Goal: Check status: Check status

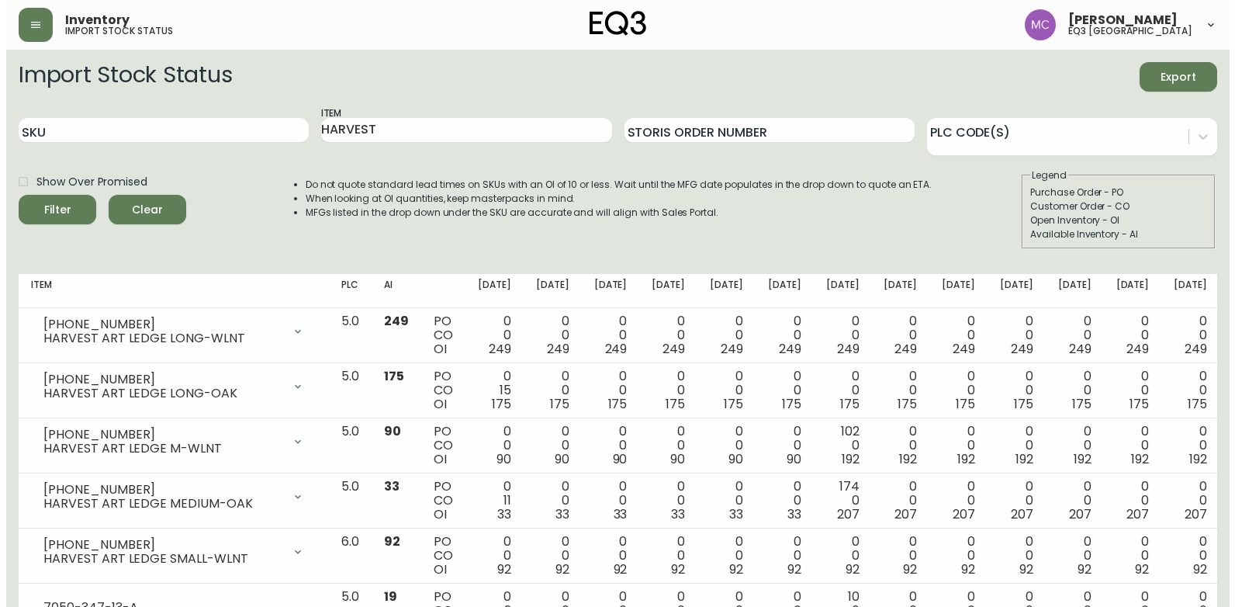
scroll to position [777, 0]
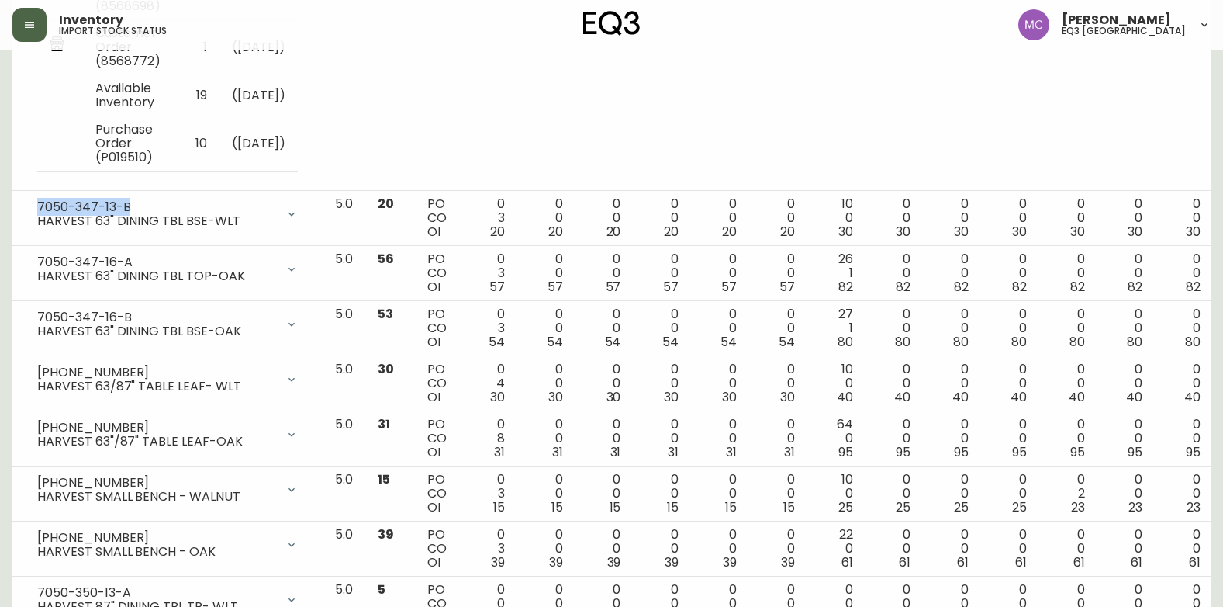
click at [36, 30] on button "button" at bounding box center [29, 25] width 34 height 34
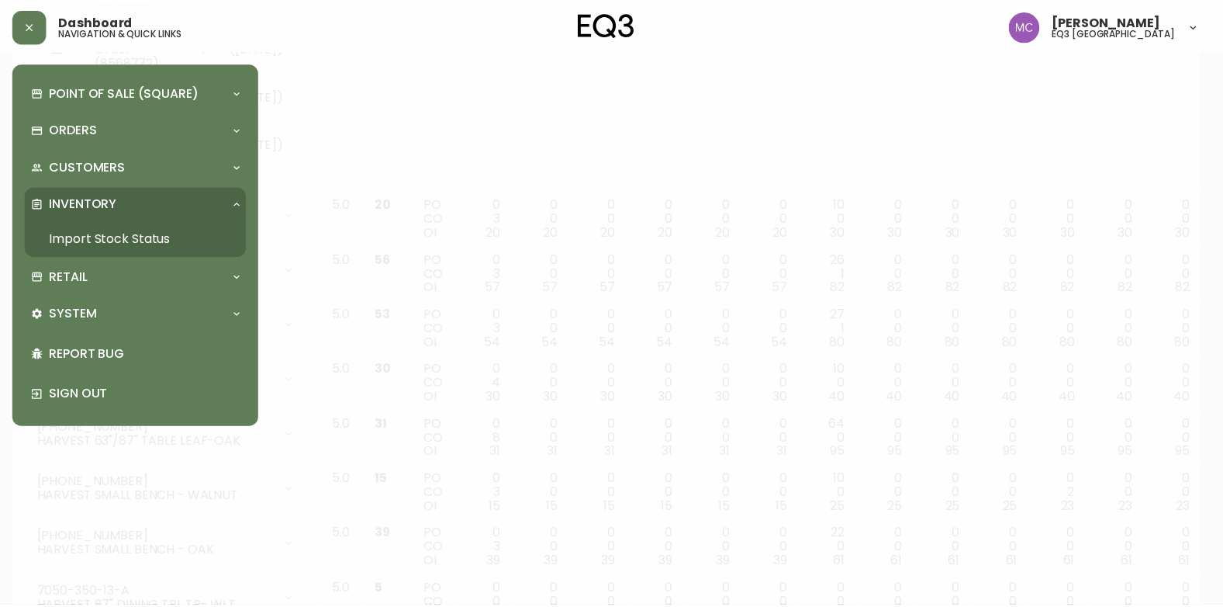
scroll to position [777, 0]
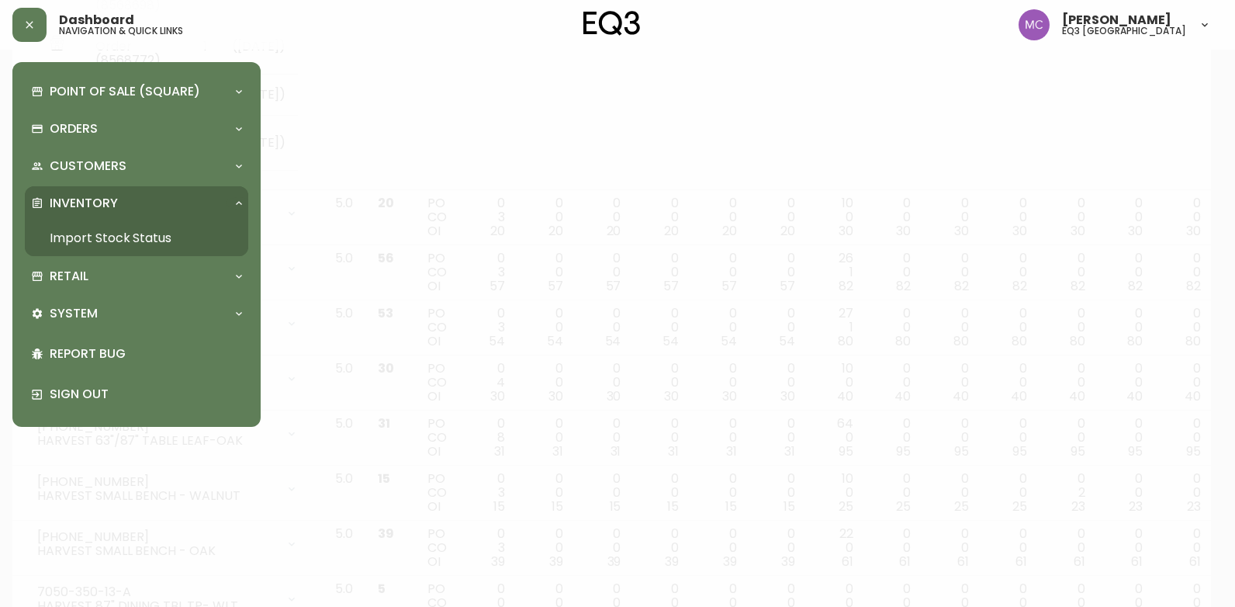
click at [113, 228] on link "Import Stock Status" at bounding box center [136, 238] width 223 height 36
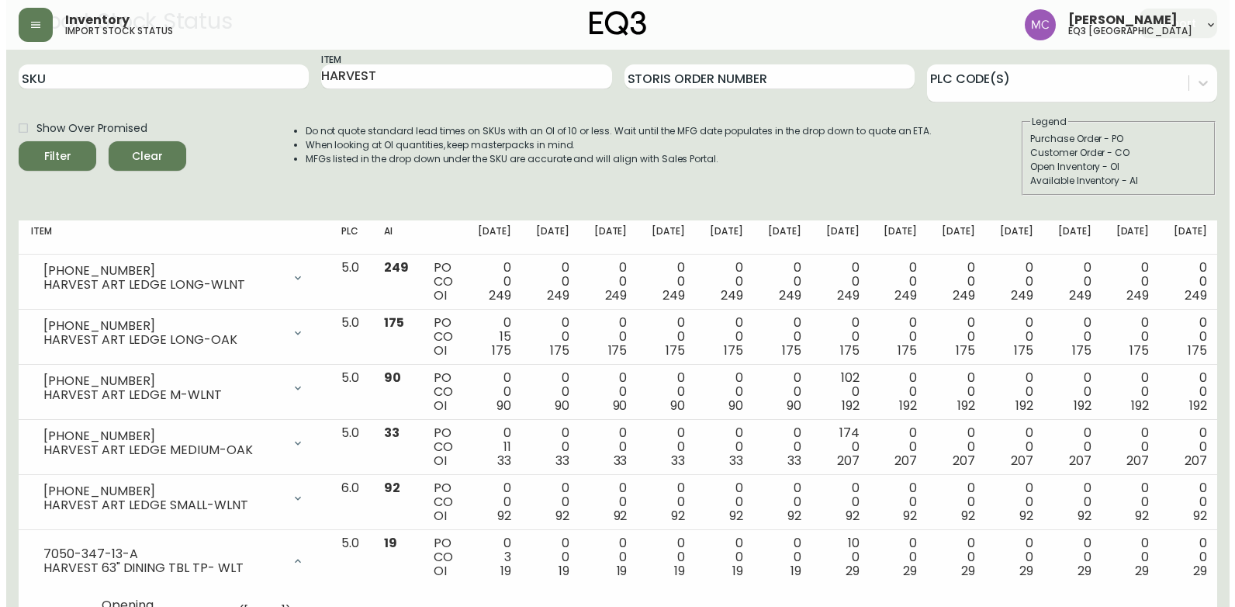
scroll to position [0, 0]
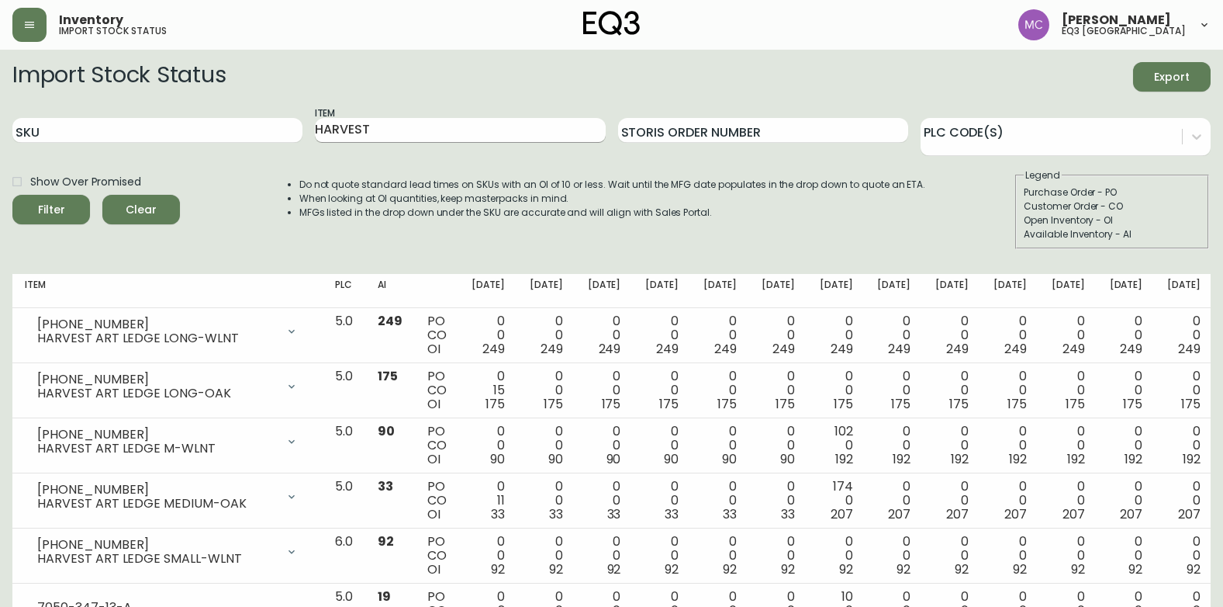
click at [402, 130] on input "HARVEST" at bounding box center [460, 130] width 290 height 25
type input "H"
click at [284, 134] on input "SKU" at bounding box center [157, 130] width 290 height 25
paste input "7220-101-13-B"
click at [12, 195] on button "Filter" at bounding box center [51, 209] width 78 height 29
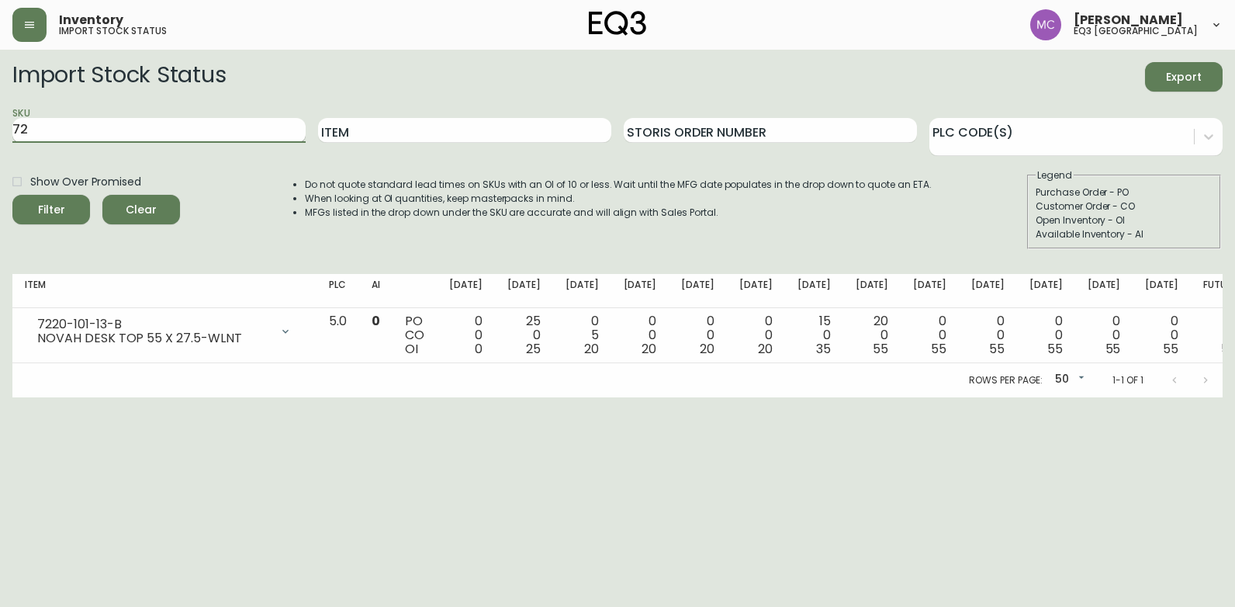
type input "7"
paste input "7220-300-5-A"
type input "7220-300-5-A"
click at [12, 195] on button "Filter" at bounding box center [51, 209] width 78 height 29
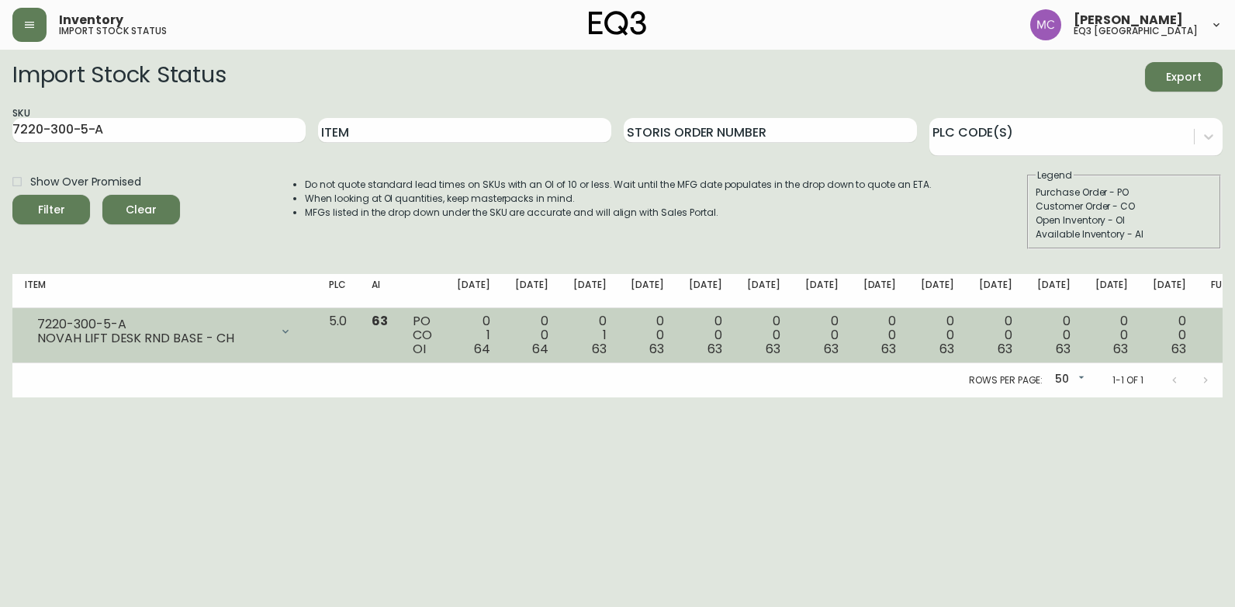
click at [190, 340] on div "NOVAH LIFT DESK RND BASE - CH" at bounding box center [153, 338] width 233 height 14
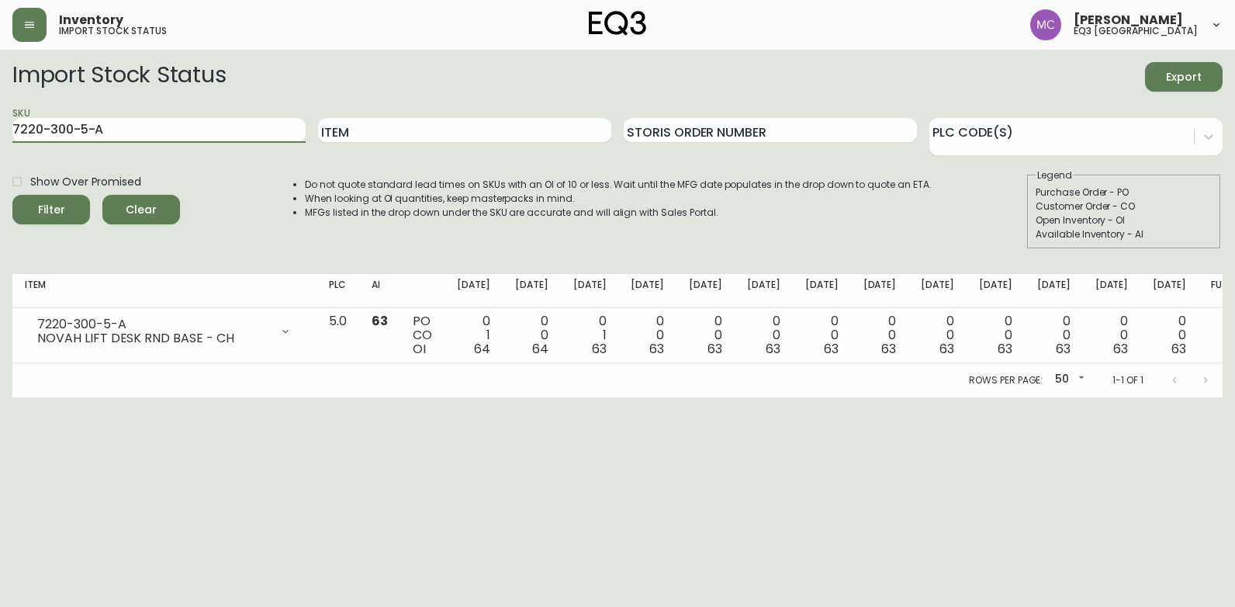
drag, startPoint x: 105, startPoint y: 120, endPoint x: -3, endPoint y: 123, distance: 107.9
click at [0, 123] on html "Inventory import stock status [PERSON_NAME] eq3 [GEOGRAPHIC_DATA] Import Stock …" at bounding box center [617, 198] width 1235 height 397
